Goal: Learn about a topic: Learn about a topic

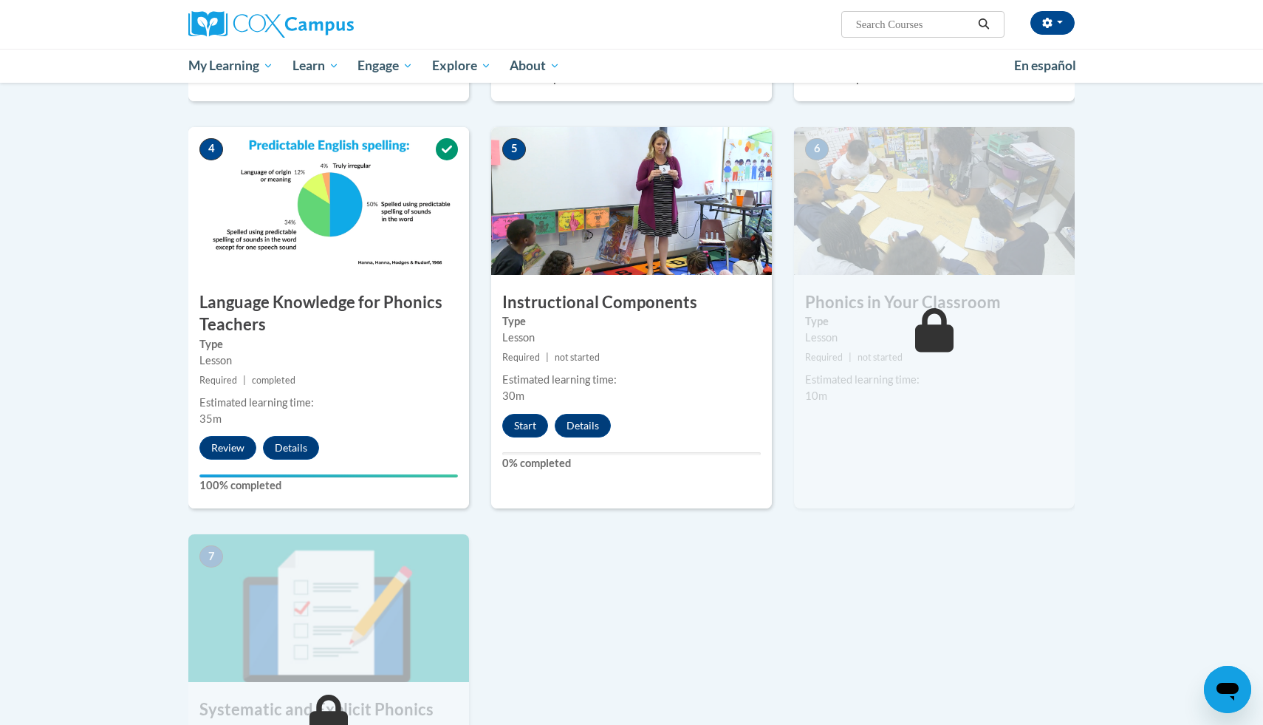
scroll to position [626, 0]
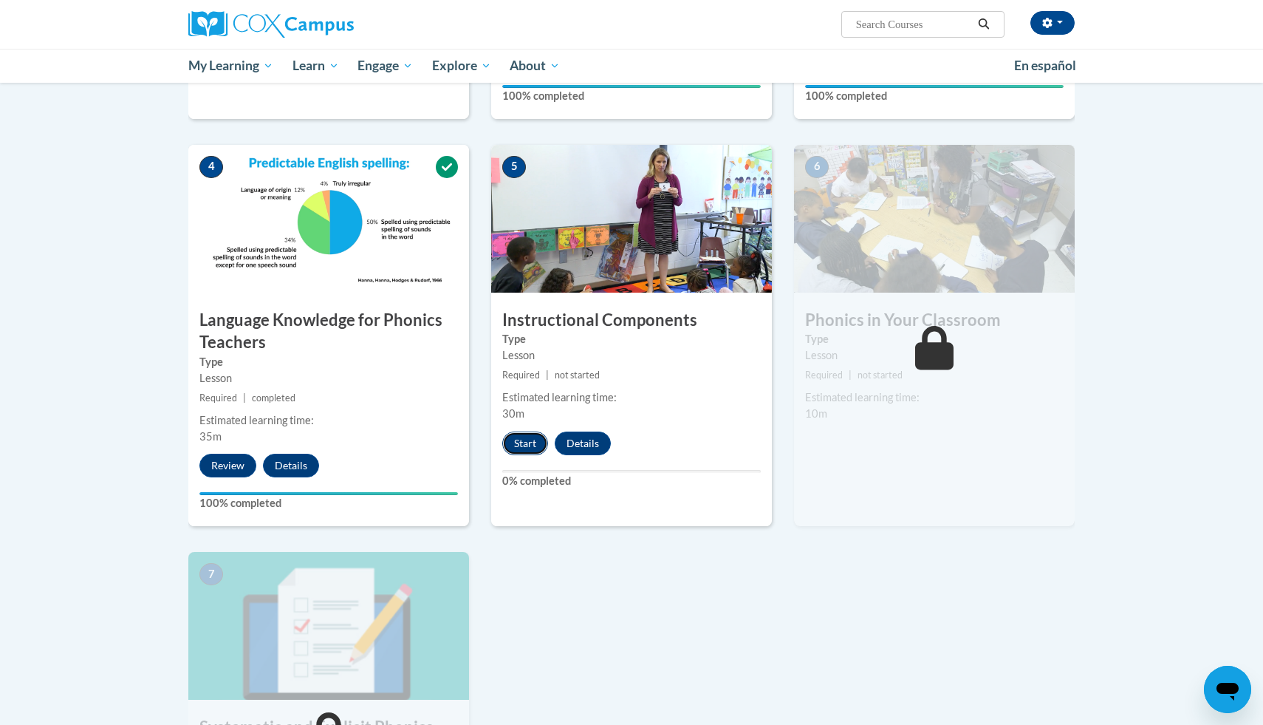
click at [527, 448] on button "Start" at bounding box center [525, 443] width 46 height 24
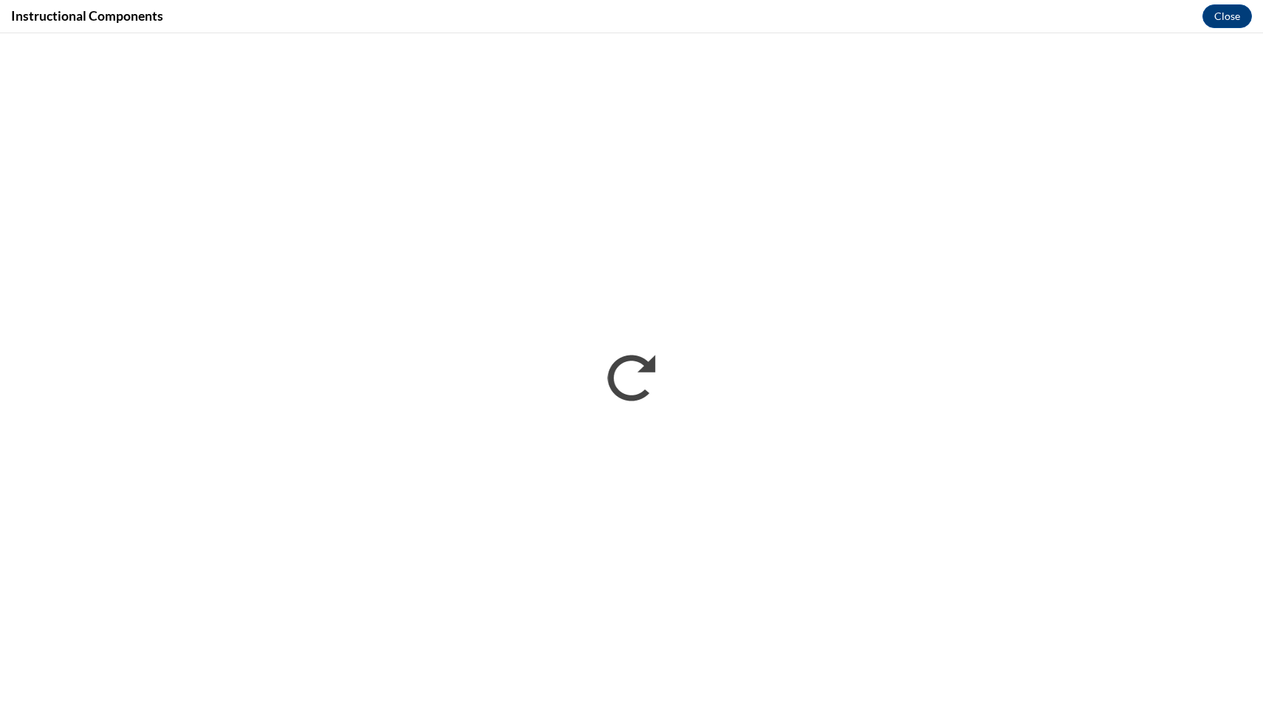
scroll to position [0, 0]
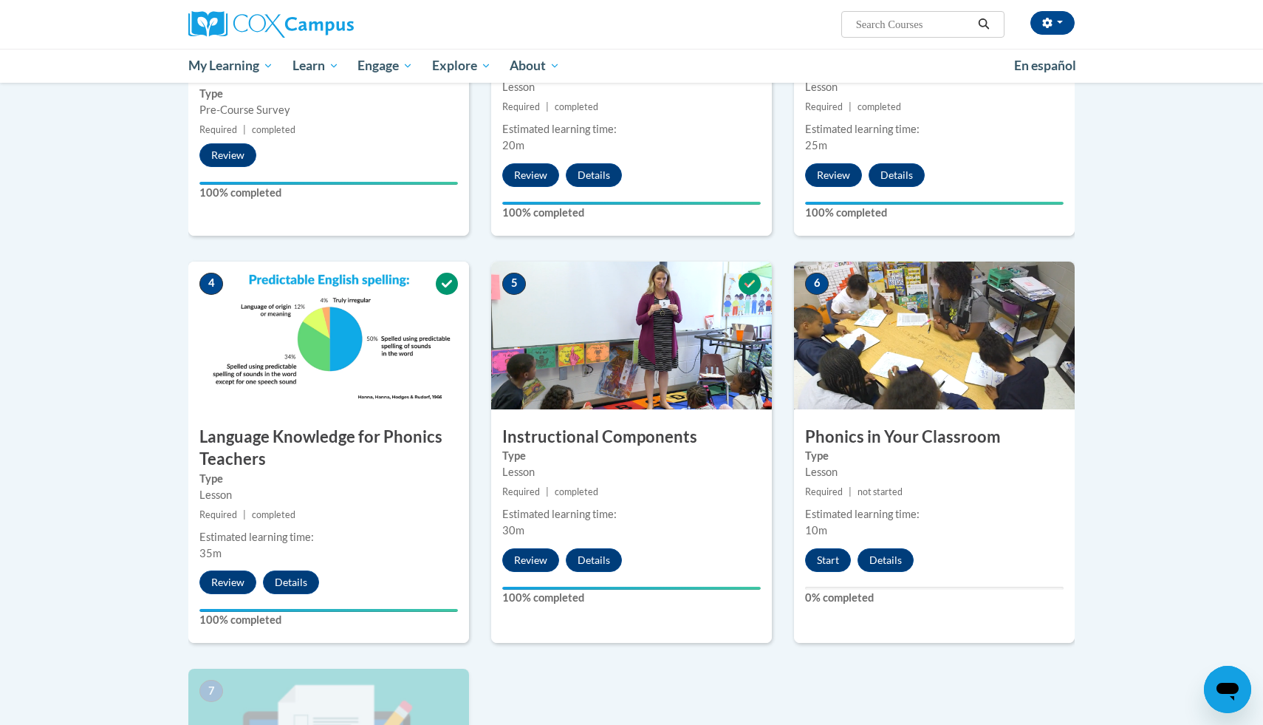
scroll to position [512, 0]
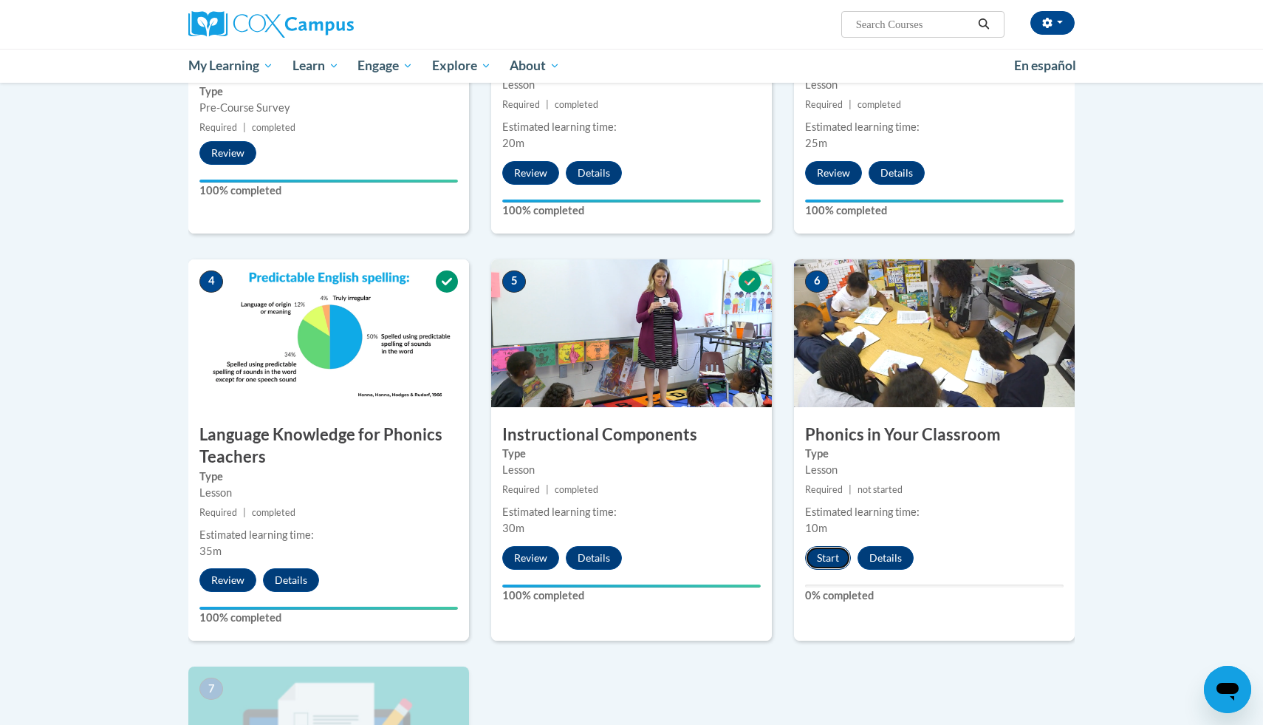
click at [833, 559] on button "Start" at bounding box center [828, 558] width 46 height 24
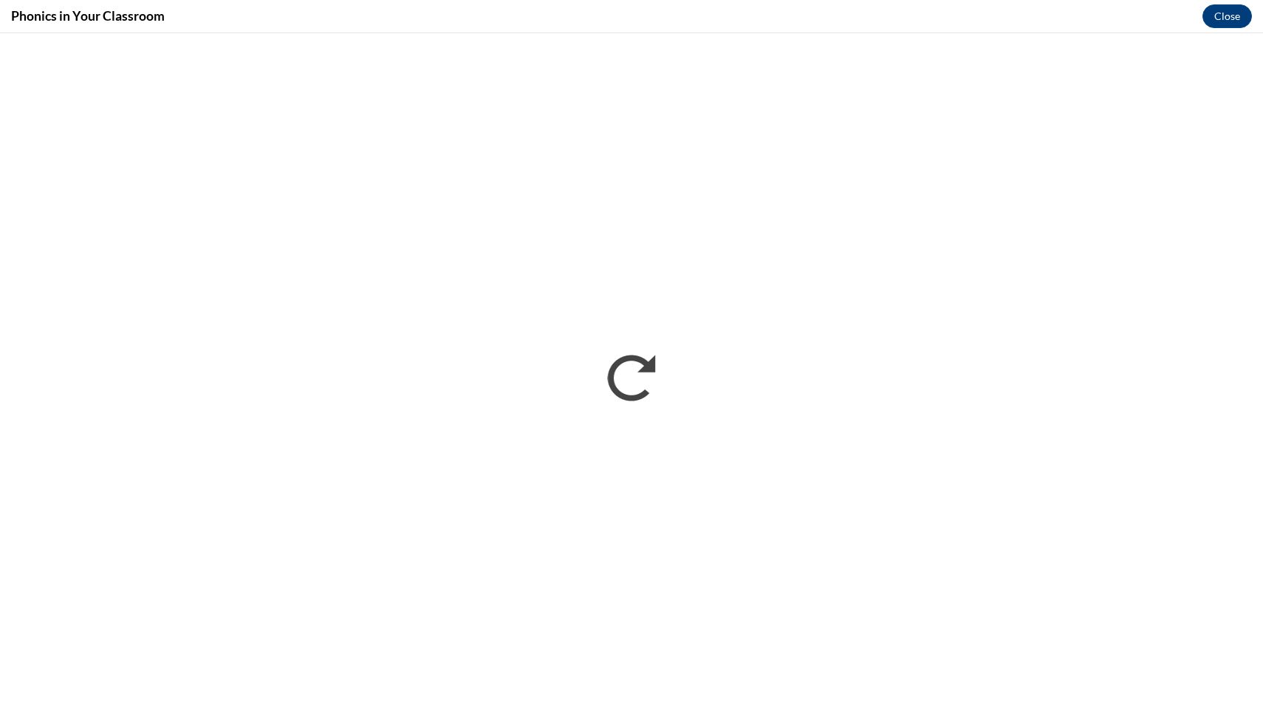
scroll to position [0, 0]
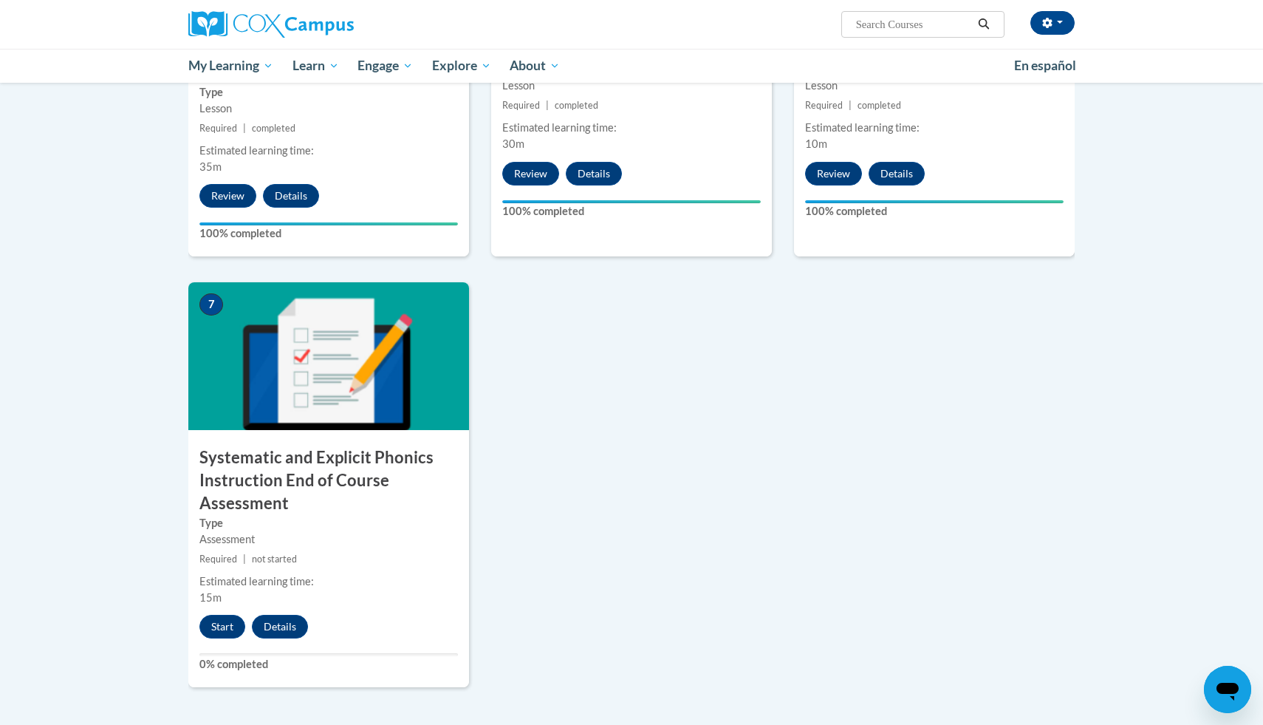
scroll to position [898, 0]
